Goal: Information Seeking & Learning: Find specific page/section

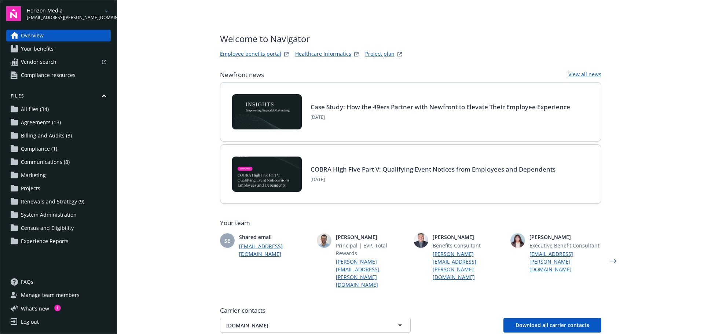
click at [40, 123] on span "Agreements (13)" at bounding box center [41, 123] width 40 height 12
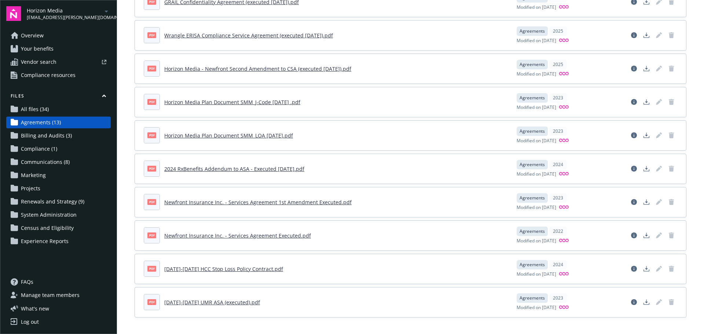
scroll to position [177, 0]
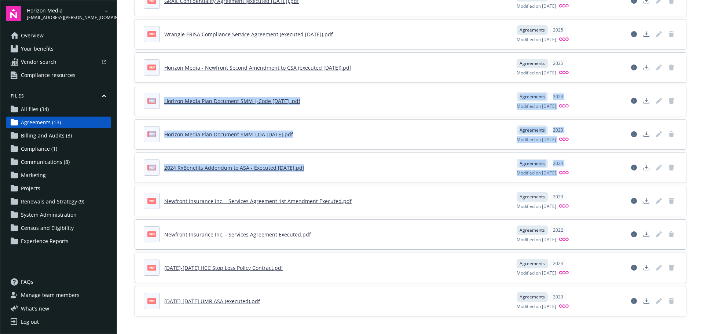
drag, startPoint x: 698, startPoint y: 154, endPoint x: 704, endPoint y: 63, distance: 90.4
click at [704, 61] on main "Upload progress Files All years 2025 2024 2023 2022 Filters Upload files pdf Pr…" at bounding box center [410, 167] width 587 height 334
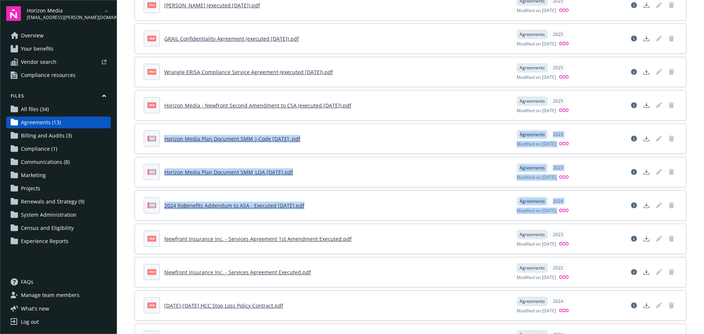
scroll to position [171, 0]
